Goal: Task Accomplishment & Management: Use online tool/utility

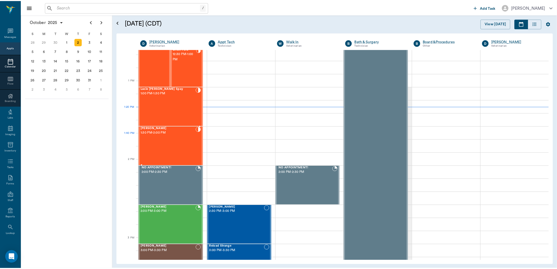
scroll to position [366, 0]
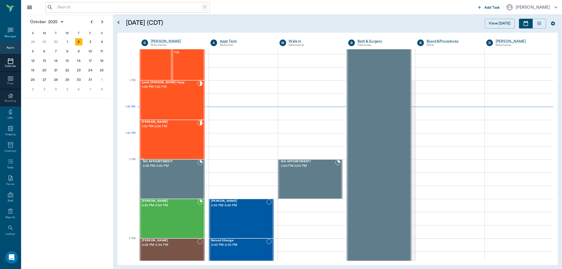
click at [155, 140] on div "Elvis Davis 1:30 PM - 2:00 PM" at bounding box center [170, 139] width 56 height 38
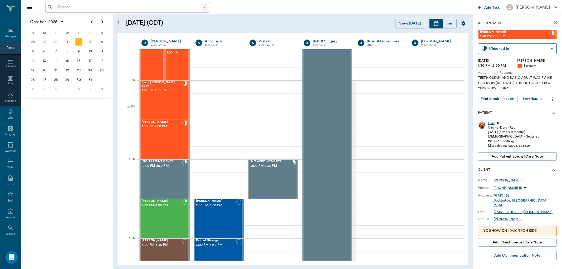
click at [492, 124] on div "Elvis" at bounding box center [491, 123] width 7 height 4
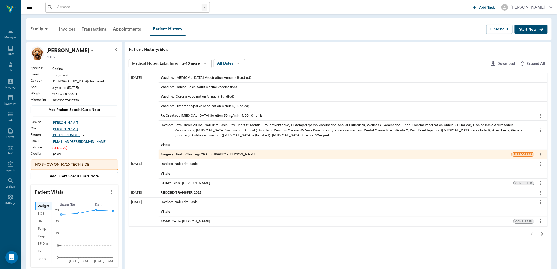
click at [185, 114] on div "Rx Created : Clindamycin Solution 50mg/ml - 14.00 - 0 refills" at bounding box center [212, 115] width 102 height 5
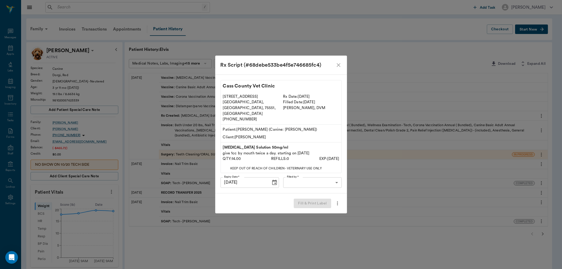
click at [300, 173] on body "/ ​ Add Task Dr. Bert Ellsworth Nectar Messages Appts Labs Imaging Inventory Ta…" at bounding box center [281, 215] width 562 height 431
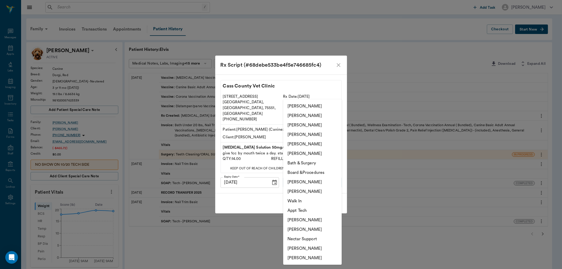
click at [294, 126] on li "Julie Dickerson" at bounding box center [312, 124] width 58 height 9
type input "63ec2e7e52e12b0ba117b124"
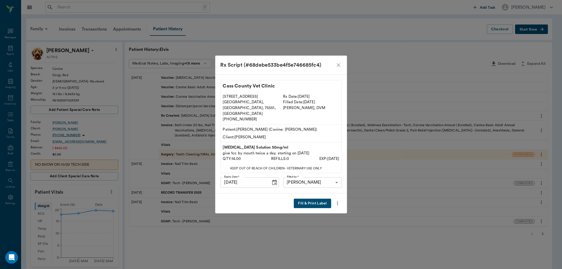
click at [305, 199] on button "Fill & Print Label" at bounding box center [312, 203] width 37 height 10
